Goal: Task Accomplishment & Management: Manage account settings

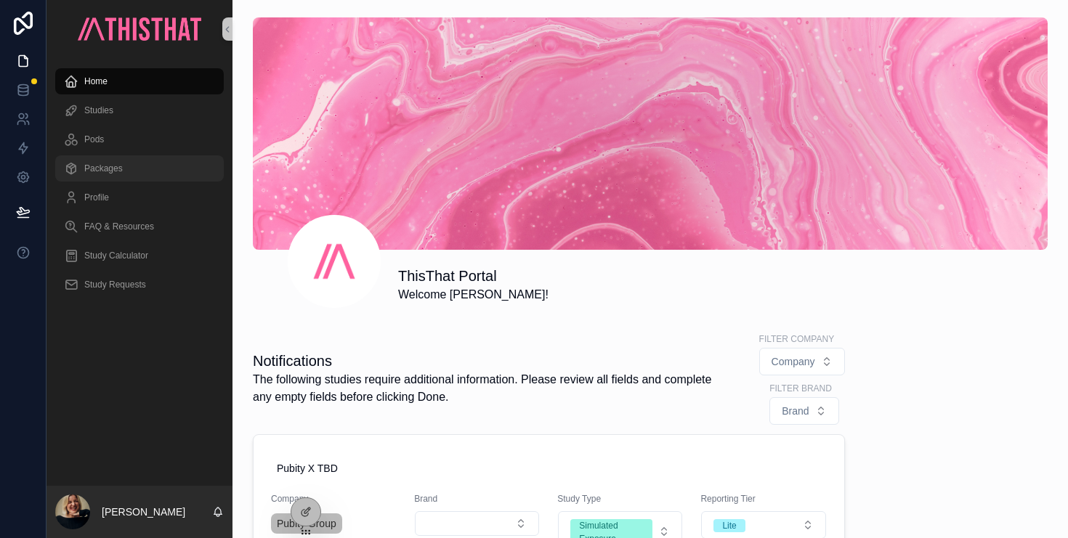
click at [120, 167] on span "Packages" at bounding box center [103, 169] width 38 height 12
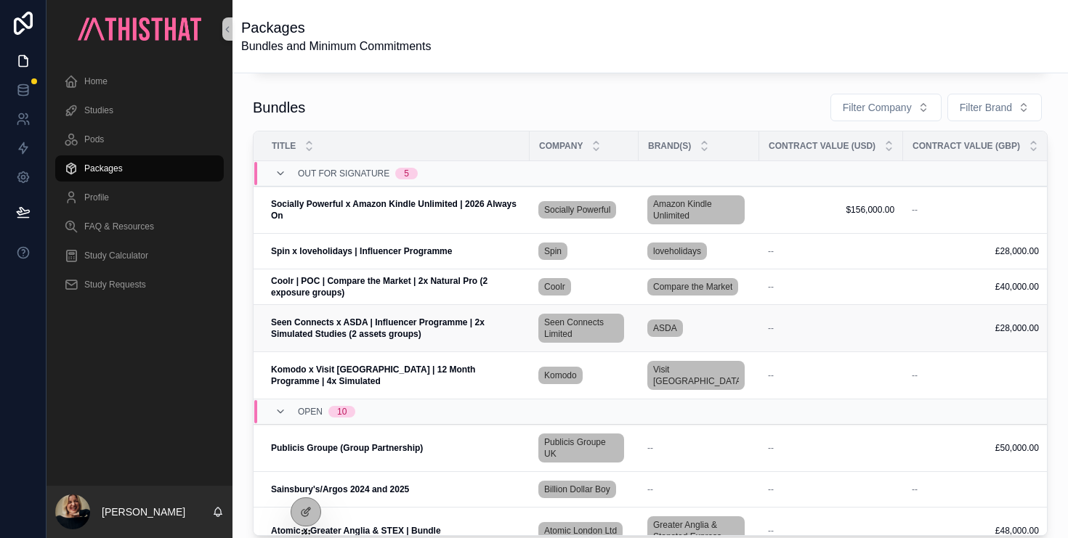
scroll to position [334, 0]
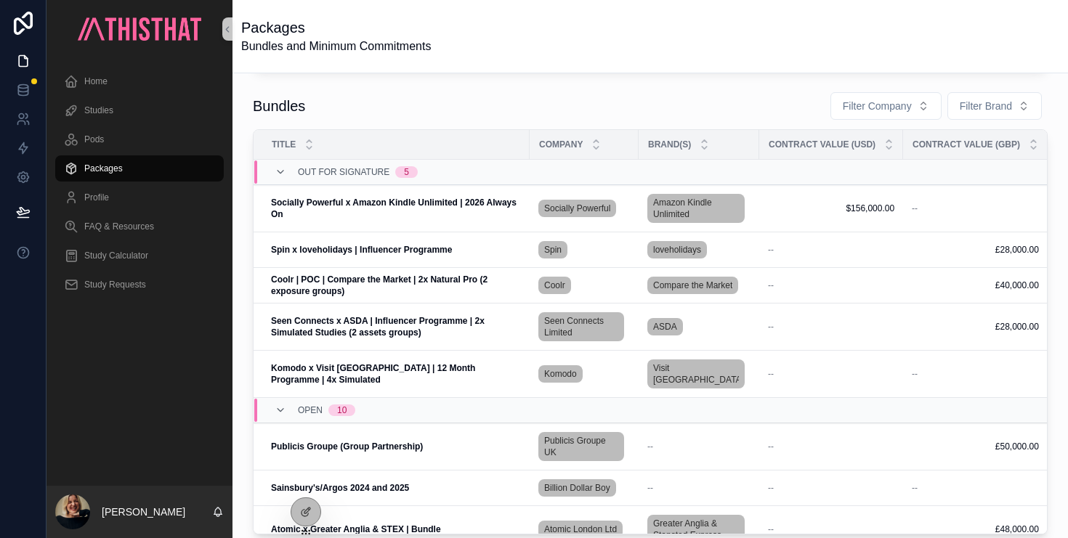
click at [591, 70] on div "Packages Bundles and Minimum Commitments" at bounding box center [650, 36] width 818 height 73
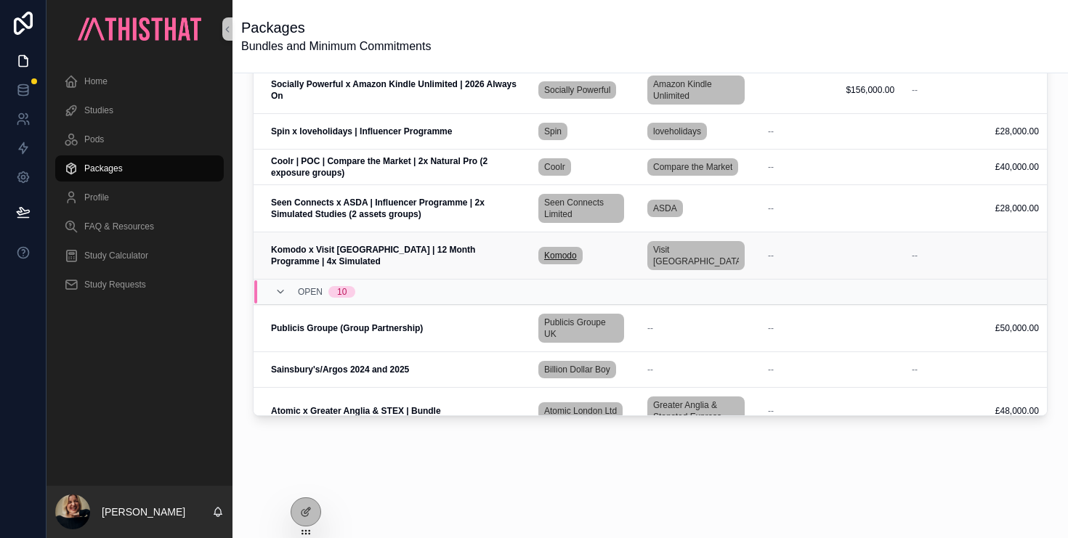
scroll to position [0, 0]
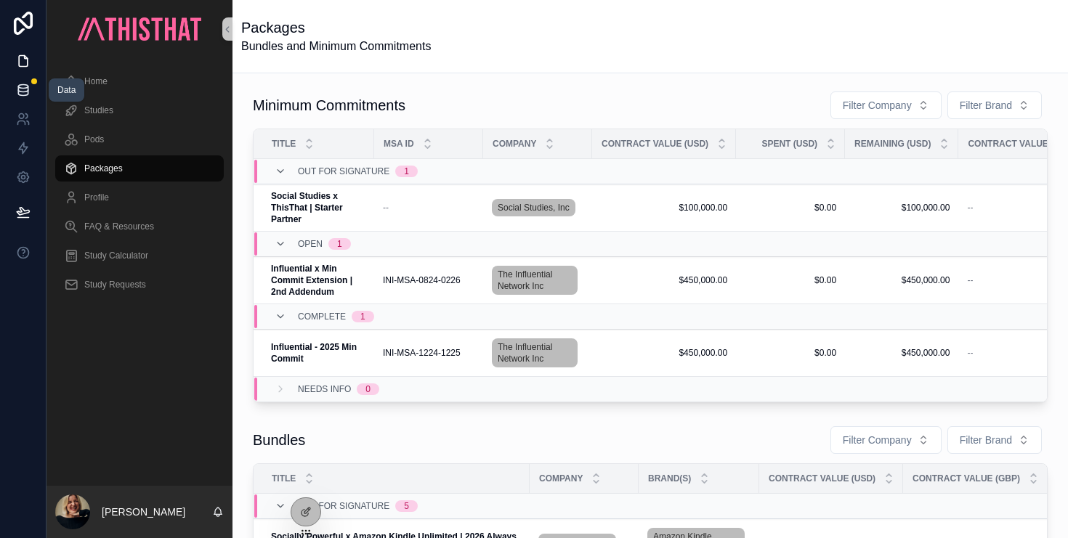
click at [30, 97] on link at bounding box center [23, 90] width 46 height 29
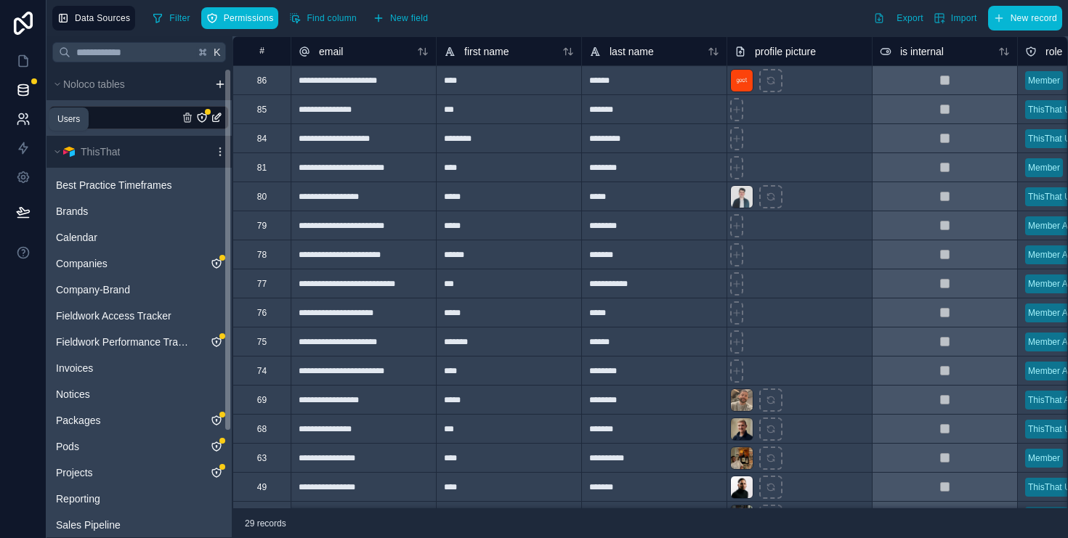
click at [28, 116] on icon at bounding box center [23, 119] width 15 height 15
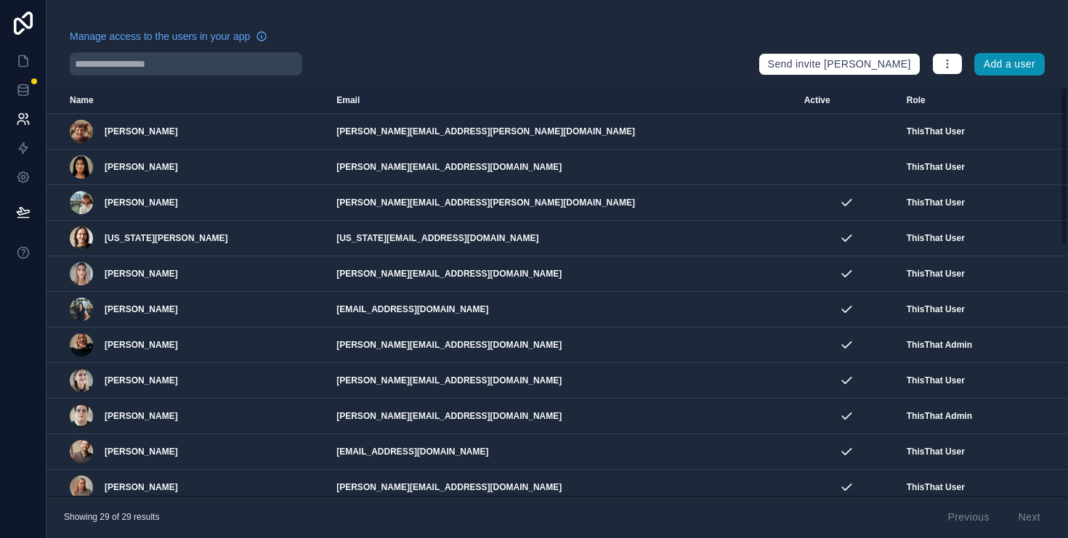
click at [1012, 57] on button "Add a user" at bounding box center [1009, 64] width 70 height 23
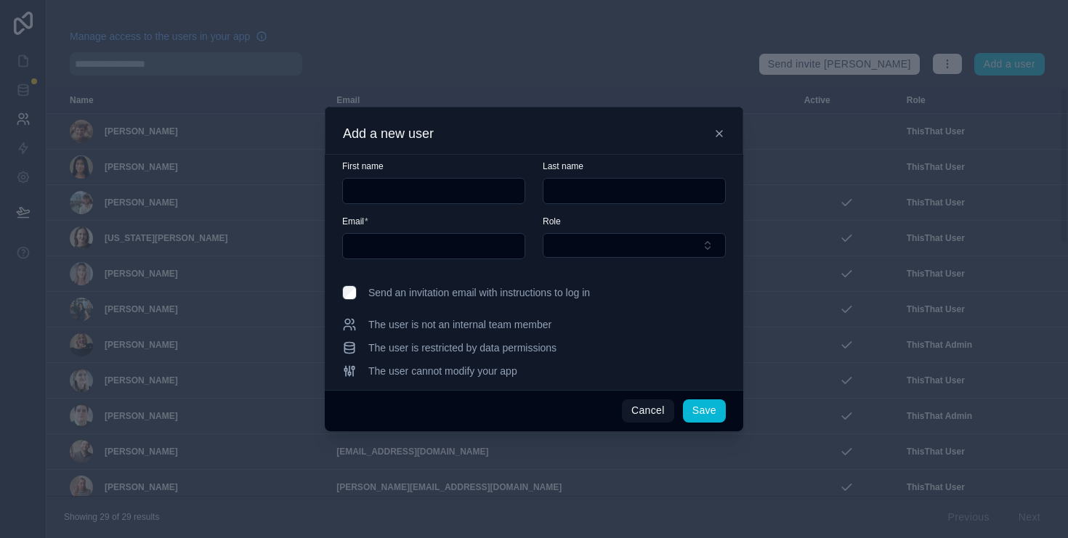
click at [719, 132] on icon at bounding box center [719, 134] width 12 height 12
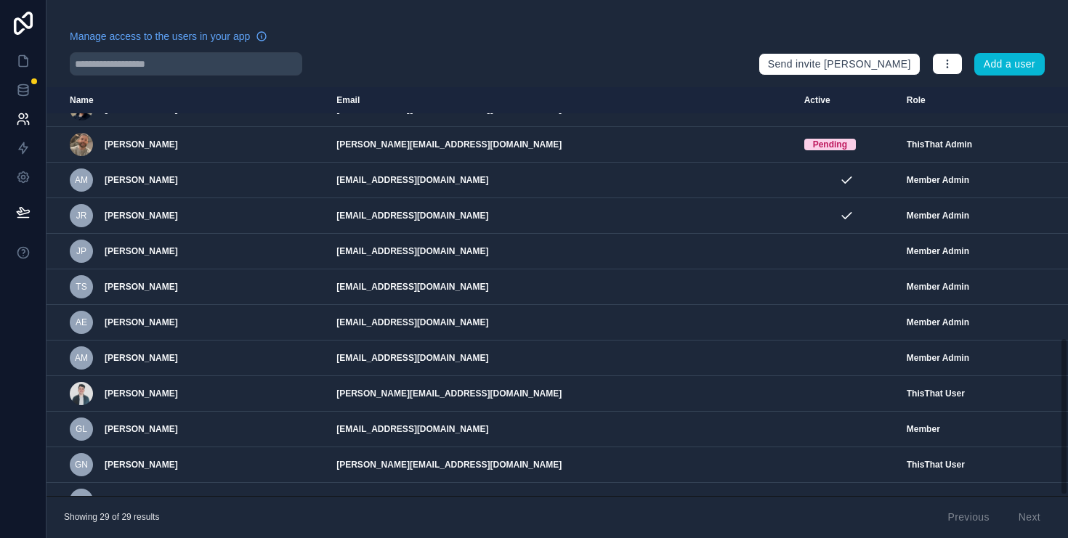
scroll to position [649, 0]
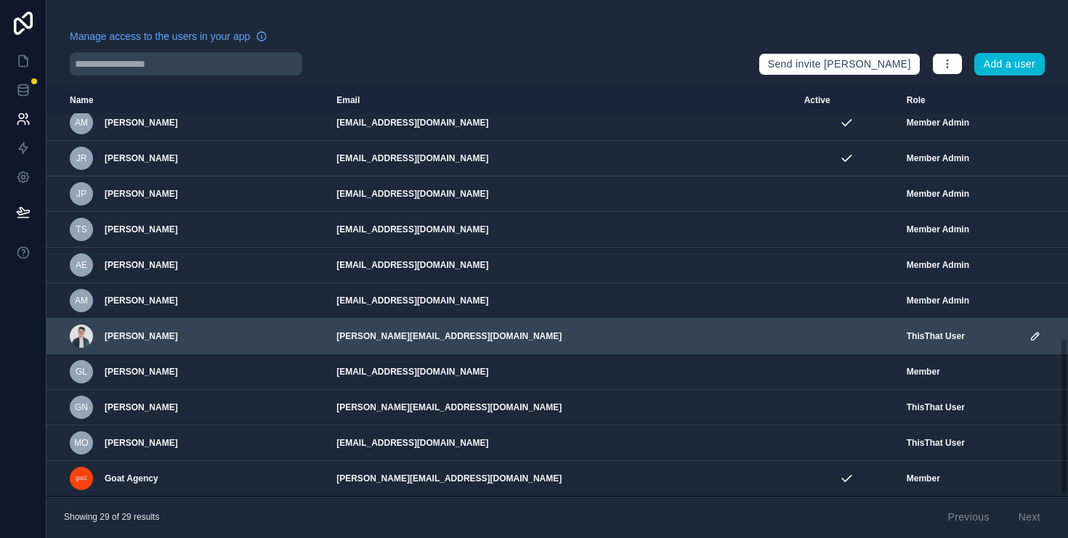
click at [1036, 334] on icon "scrollable content" at bounding box center [1037, 334] width 2 height 2
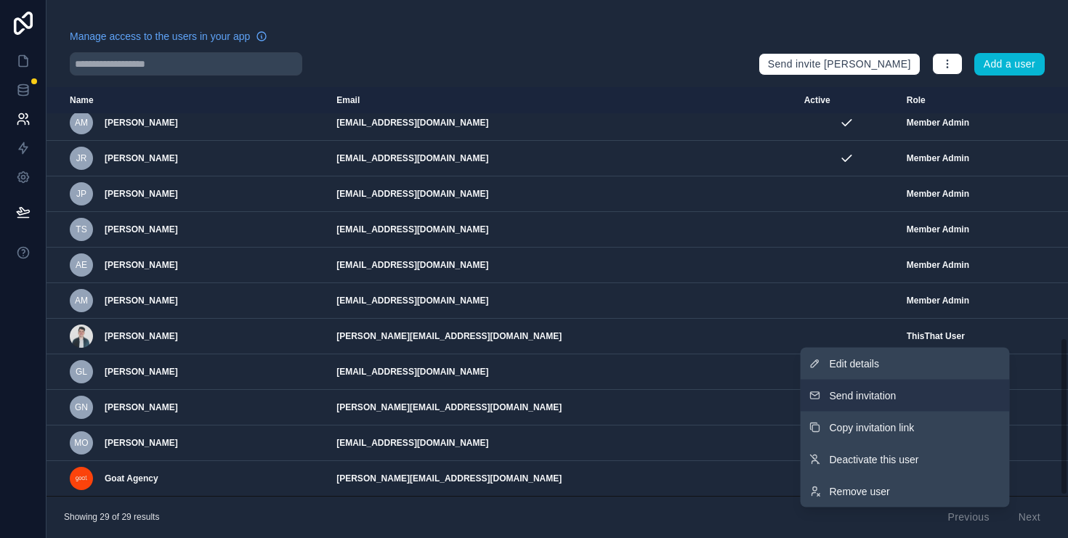
click at [906, 388] on button "Send invitation" at bounding box center [904, 396] width 209 height 32
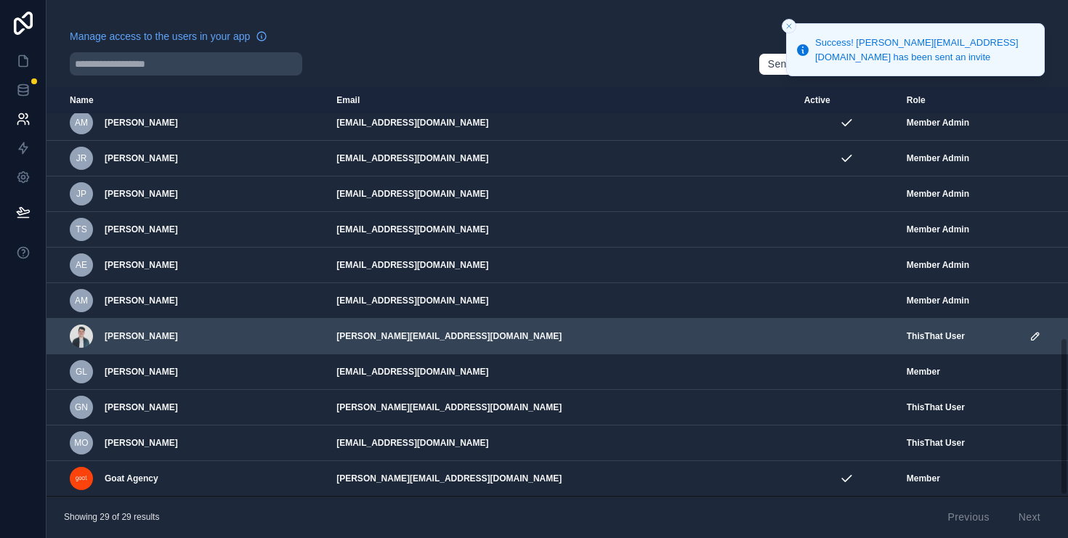
click at [1031, 336] on icon "scrollable content" at bounding box center [1034, 336] width 7 height 7
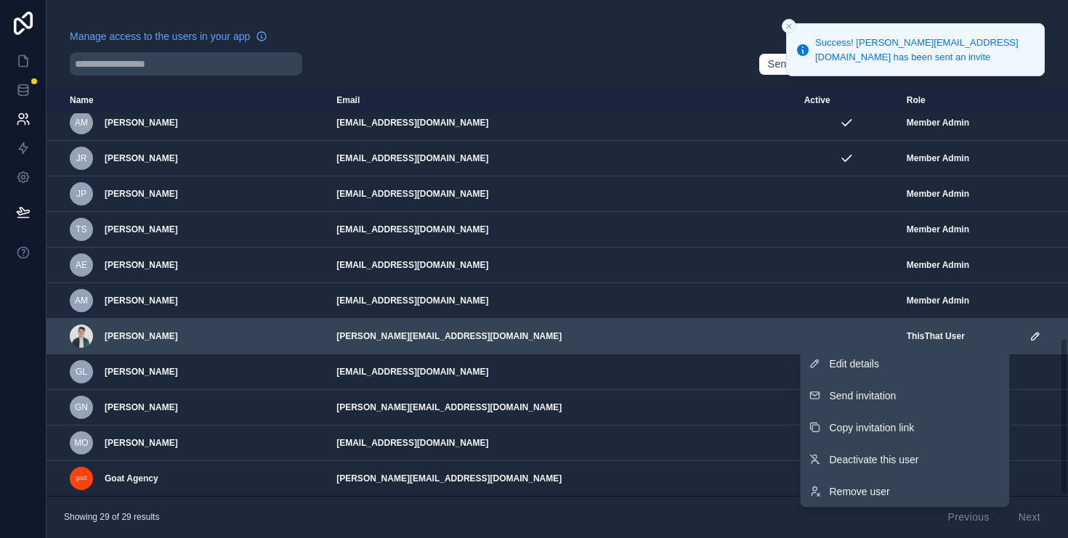
click at [1031, 336] on icon "scrollable content" at bounding box center [1034, 336] width 7 height 7
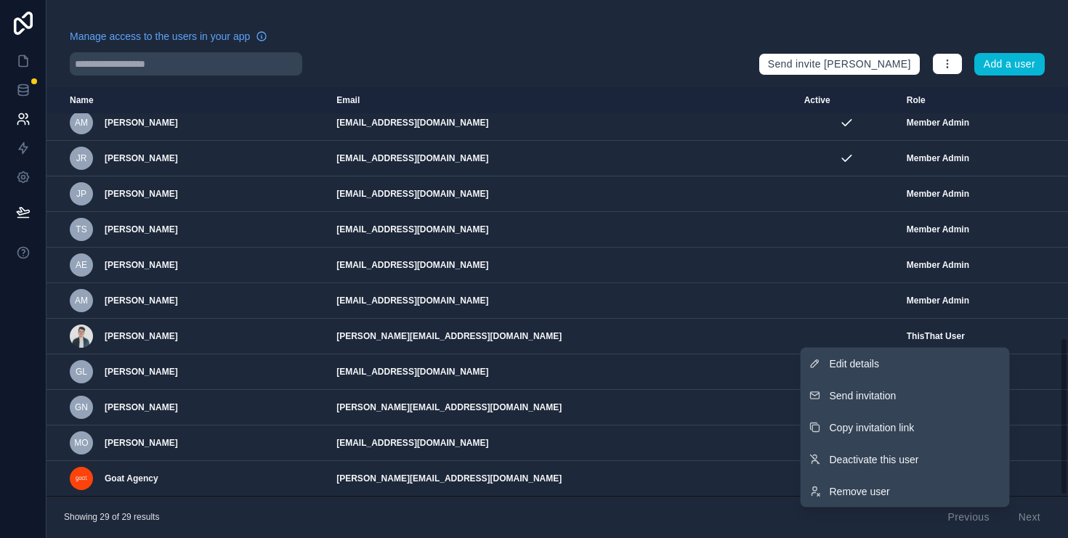
click at [602, 27] on div "Manage access to the users in your app Send invite reminders Add a user Name Em…" at bounding box center [556, 269] width 1021 height 538
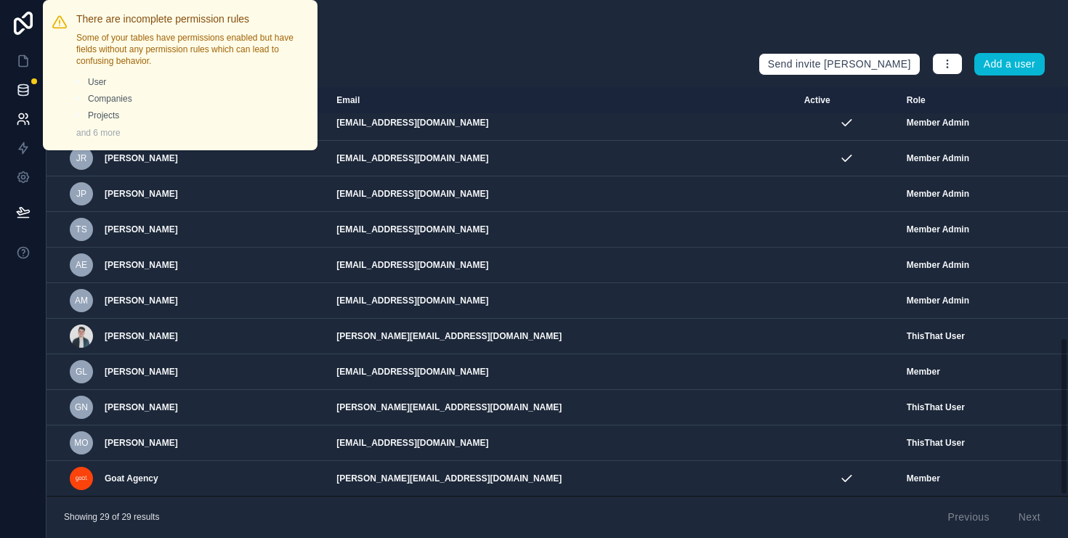
click at [33, 81] on div at bounding box center [34, 81] width 6 height 6
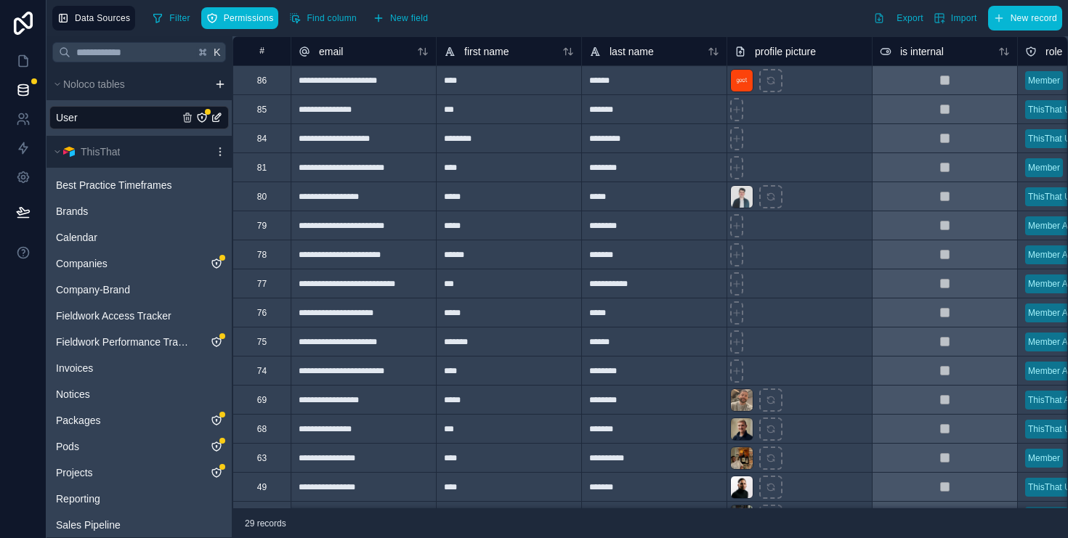
click at [200, 118] on icon "User" at bounding box center [202, 118] width 12 height 12
